Goal: Transaction & Acquisition: Download file/media

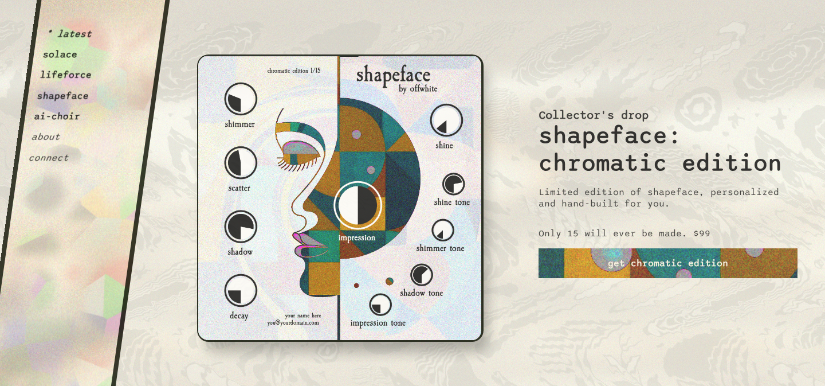
click at [65, 58] on button "solace" at bounding box center [60, 54] width 36 height 11
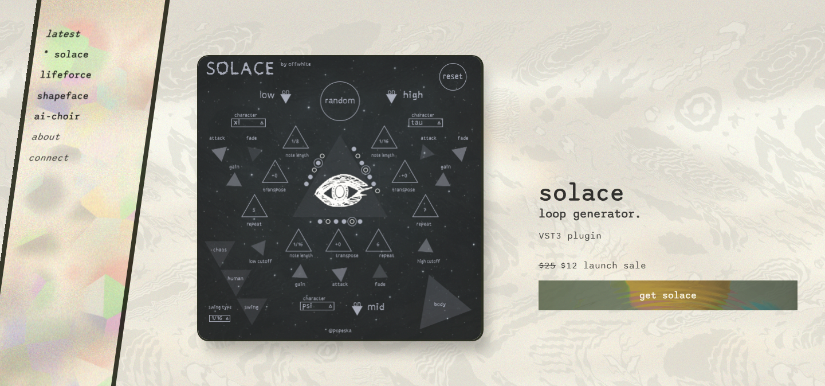
click at [694, 174] on div "solace loop generator. VST3 plugin $25 $12 launch sale get solace" at bounding box center [668, 193] width 259 height 386
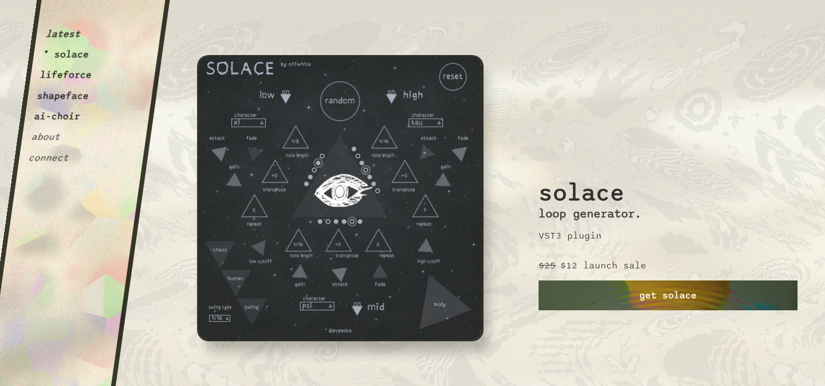
click at [669, 293] on link "get solace" at bounding box center [668, 295] width 259 height 30
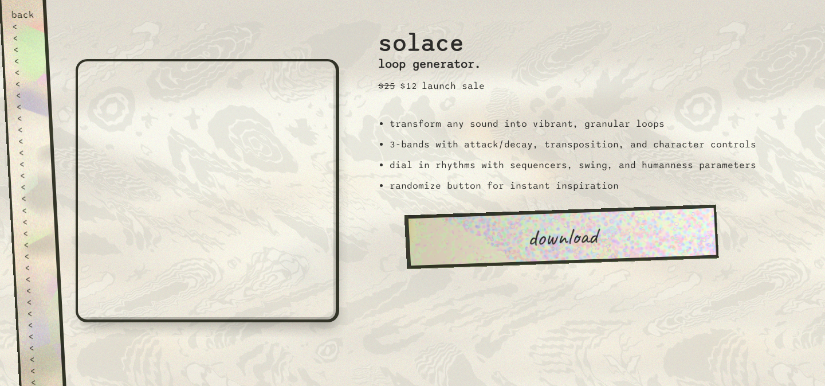
click at [488, 233] on link "download" at bounding box center [561, 236] width 315 height 64
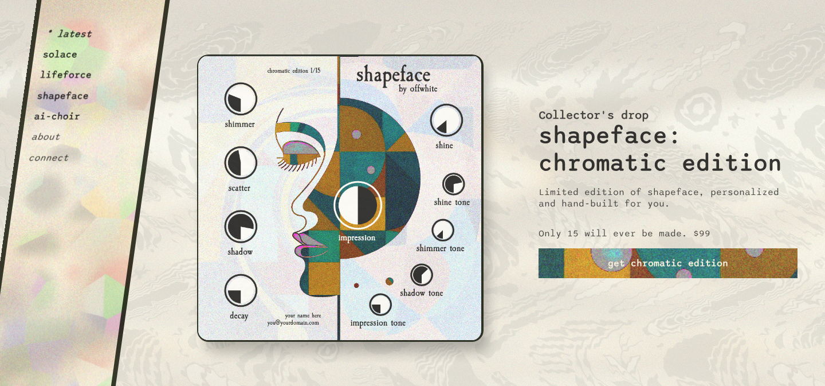
click at [52, 74] on button "lifeforce" at bounding box center [66, 74] width 53 height 11
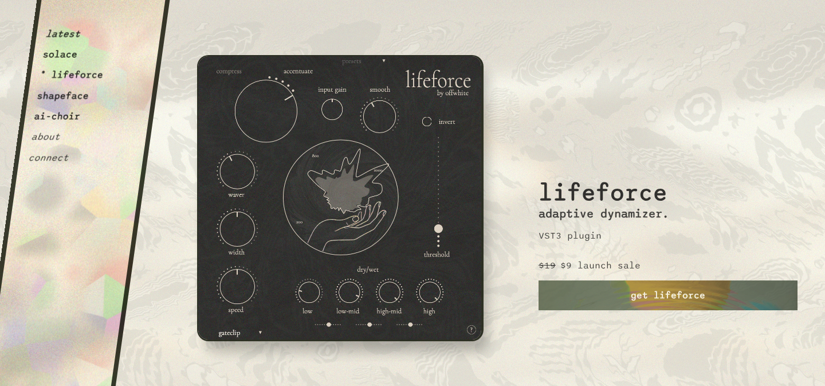
click at [80, 99] on button "shapeface" at bounding box center [63, 95] width 53 height 11
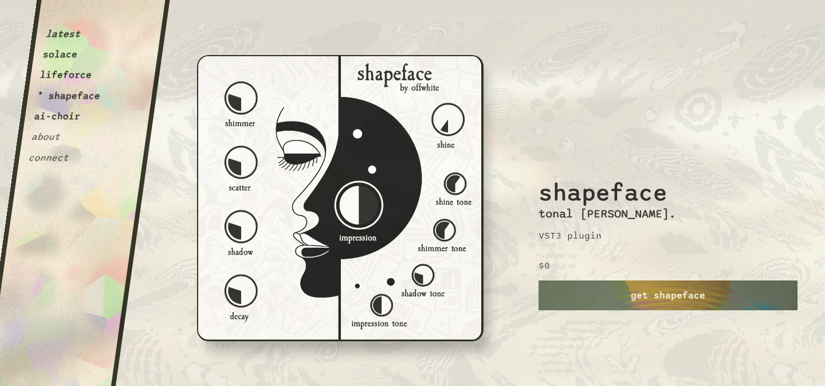
click at [57, 120] on button "ai-choir" at bounding box center [57, 116] width 48 height 11
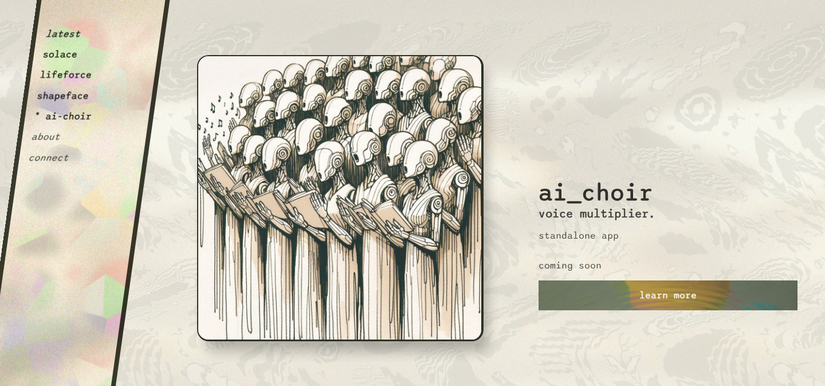
click at [69, 99] on button "shapeface" at bounding box center [63, 95] width 53 height 11
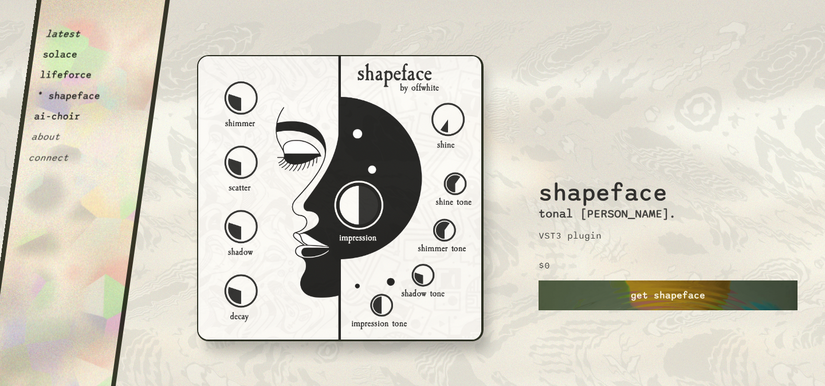
click at [660, 294] on link "get shapeface" at bounding box center [668, 295] width 259 height 30
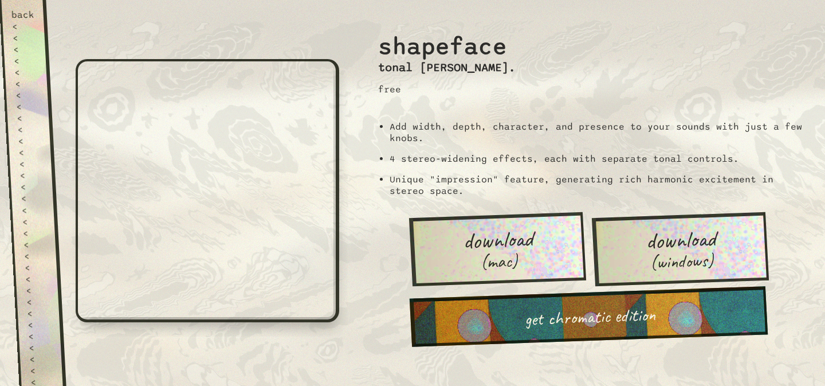
click at [543, 245] on link "download (mac)" at bounding box center [497, 249] width 177 height 74
drag, startPoint x: 508, startPoint y: 44, endPoint x: 382, endPoint y: 52, distance: 126.9
click at [382, 52] on div "shapeface tonal [PERSON_NAME]. free" at bounding box center [595, 56] width 456 height 112
click at [382, 52] on h2 "shapeface" at bounding box center [447, 39] width 138 height 41
